Goal: Feedback & Contribution: Contribute content

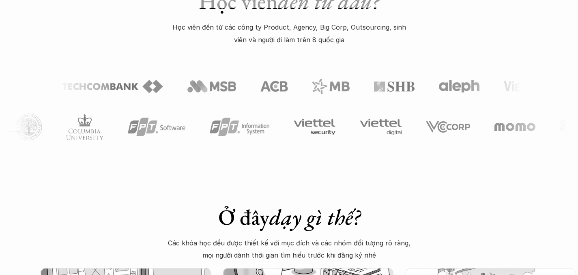
scroll to position [398, 0]
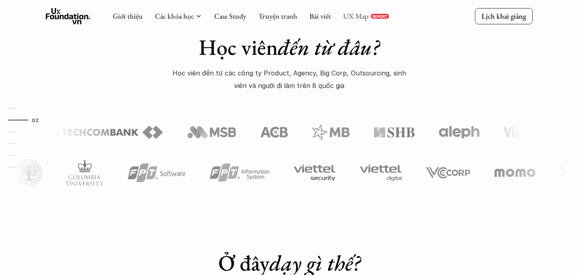
click at [348, 17] on link "UX Map" at bounding box center [356, 15] width 26 height 9
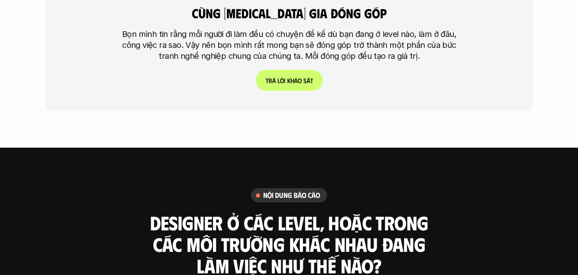
scroll to position [2084, 0]
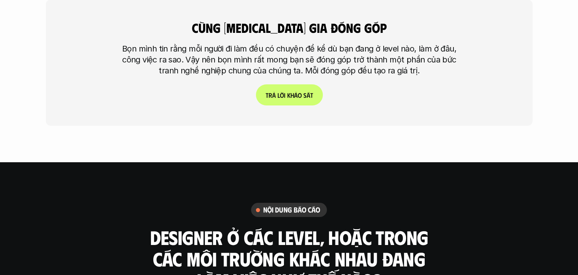
click at [284, 84] on link "T r ả l ờ i k h ả o s á t" at bounding box center [289, 94] width 67 height 21
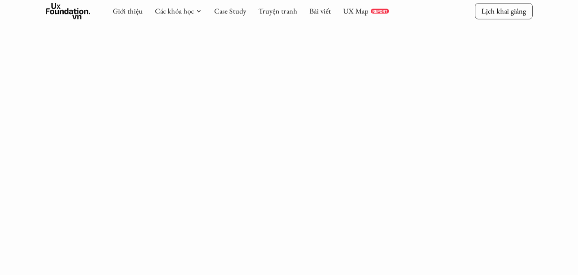
scroll to position [781, 0]
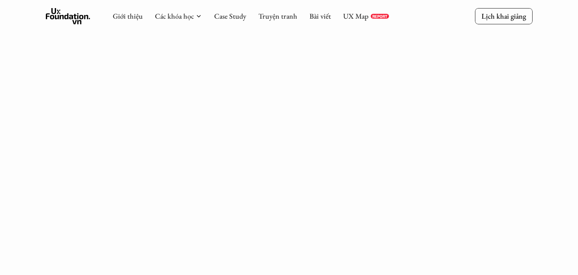
click at [506, 183] on div "Research Project Trả lời khảo sát nghiên cứu về phạm vi công việc Product Desig…" at bounding box center [289, 177] width 578 height 1917
click at [512, 152] on div "Research Project Trả lời khảo sát nghiên cứu về phạm vi công việc Product Desig…" at bounding box center [289, 189] width 578 height 1917
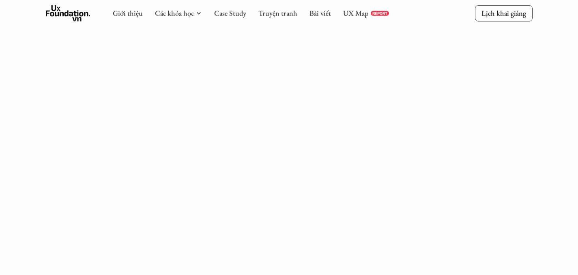
scroll to position [2020, 0]
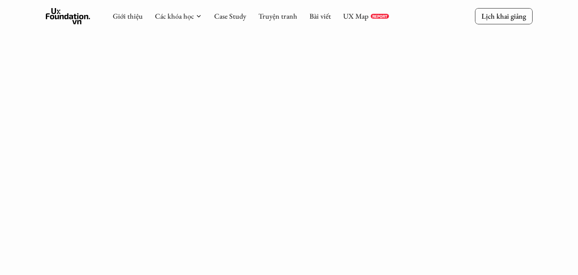
scroll to position [1148, 0]
click at [521, 115] on div "Research Project Trả lời khảo sát nghiên cứu về phạm vi công việc Product Desig…" at bounding box center [289, 93] width 578 height 2482
click at [510, 128] on div "Research Project Trả lời khảo sát nghiên cứu về phạm vi công việc Product Desig…" at bounding box center [289, 93] width 578 height 2482
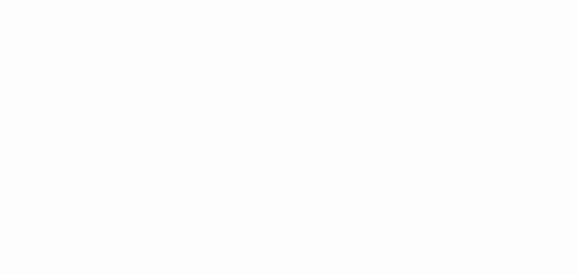
scroll to position [1066, 0]
